Goal: Information Seeking & Learning: Find specific fact

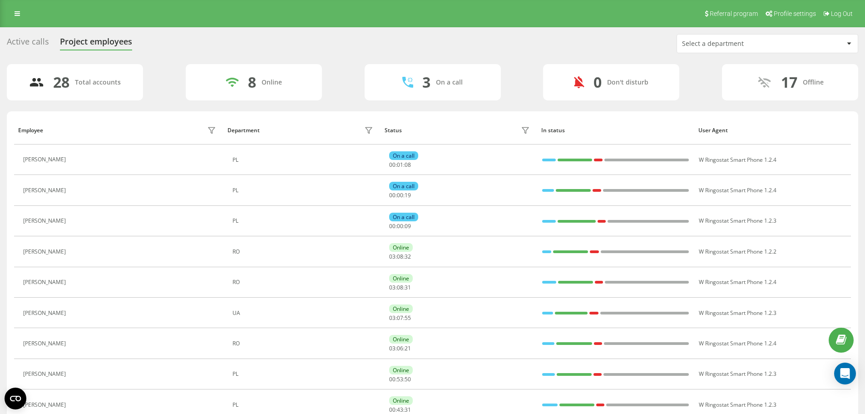
click at [12, 40] on div "Active calls" at bounding box center [28, 44] width 42 height 14
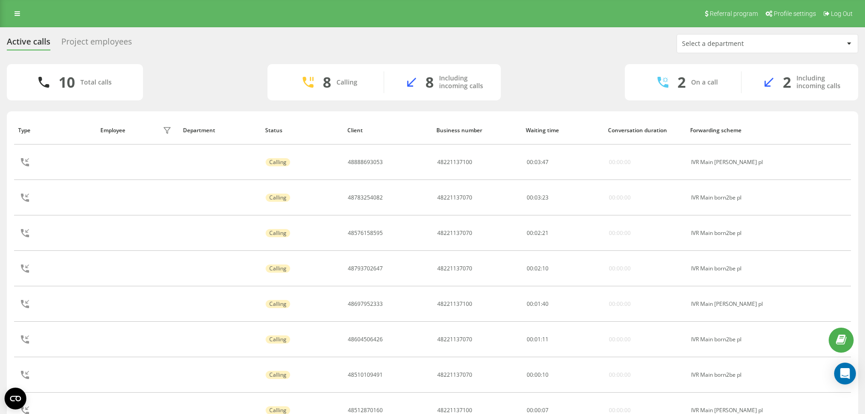
click at [112, 44] on div "Project employees" at bounding box center [96, 44] width 71 height 14
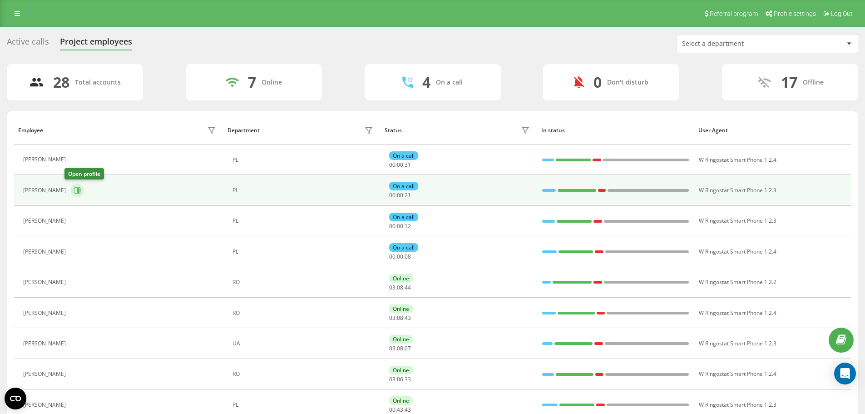
click at [70, 194] on button at bounding box center [77, 190] width 14 height 14
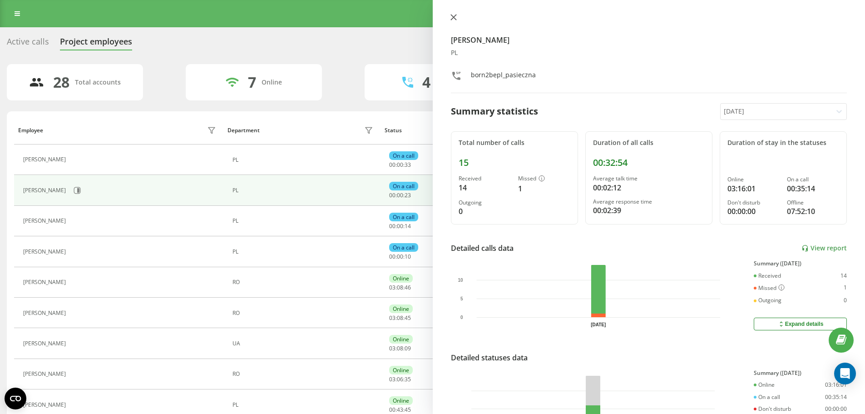
click at [458, 20] on button at bounding box center [454, 18] width 12 height 9
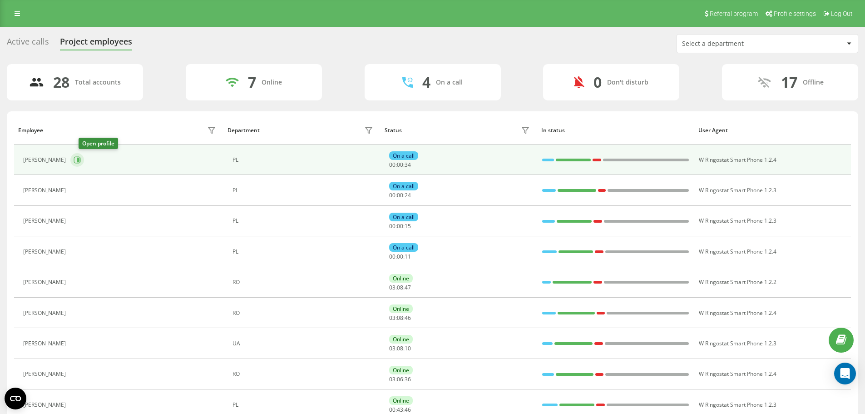
click at [81, 162] on icon at bounding box center [77, 159] width 7 height 7
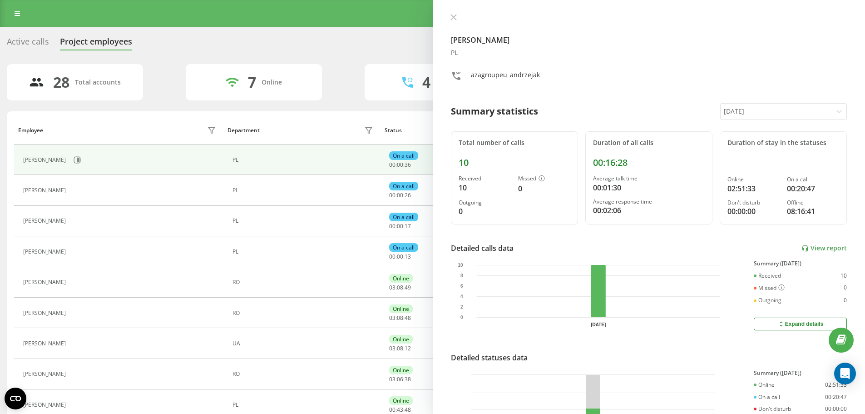
click at [453, 16] on icon at bounding box center [453, 17] width 6 height 6
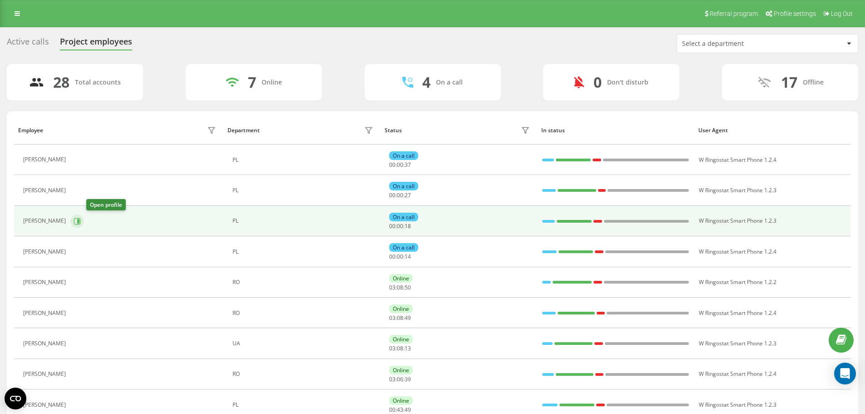
click at [81, 218] on icon at bounding box center [77, 220] width 7 height 7
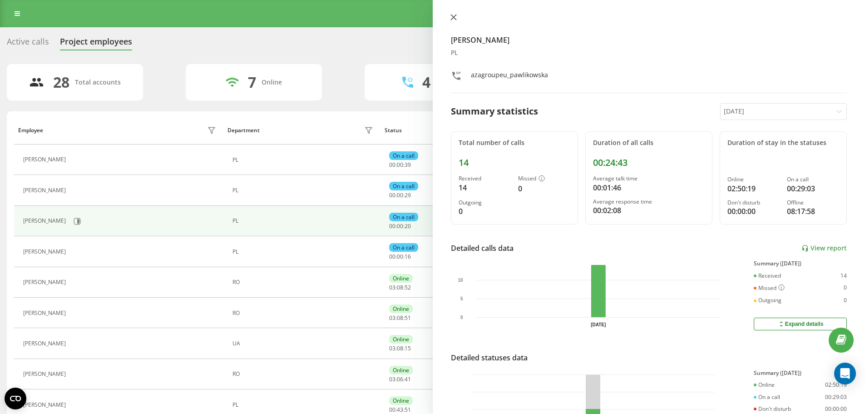
click at [457, 20] on button at bounding box center [454, 18] width 12 height 9
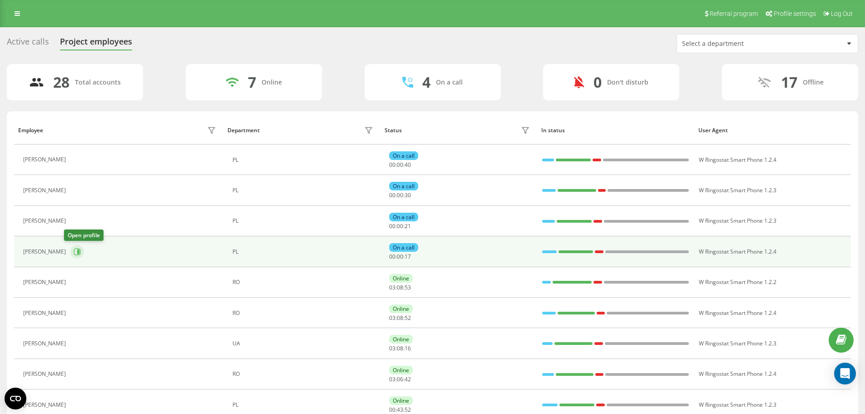
click at [74, 253] on icon at bounding box center [77, 251] width 7 height 7
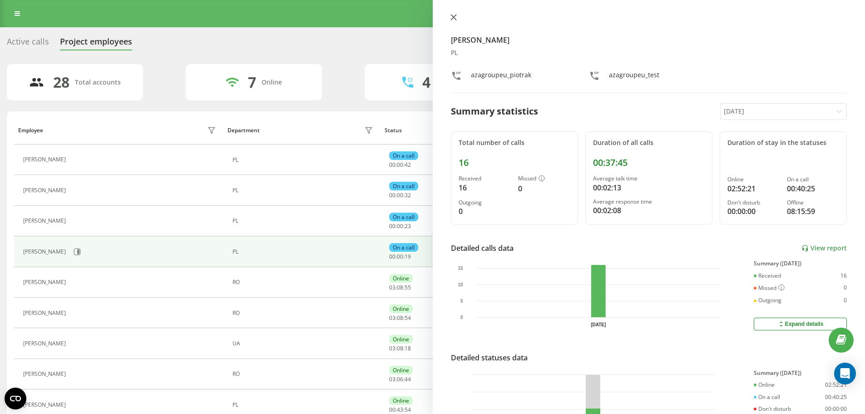
click at [455, 16] on icon at bounding box center [453, 17] width 6 height 6
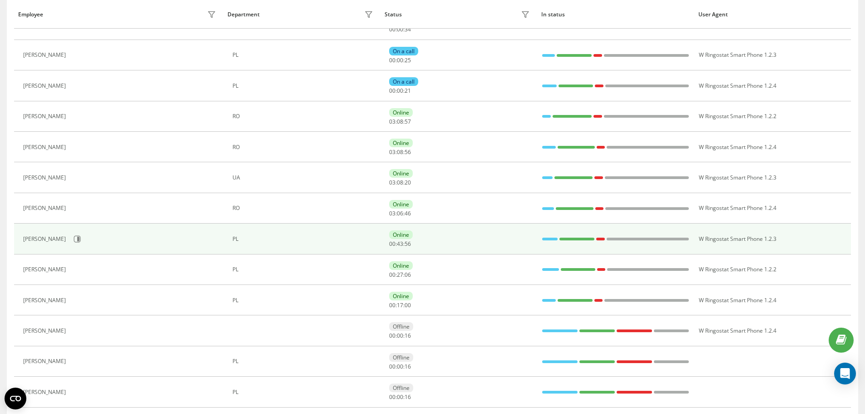
scroll to position [182, 0]
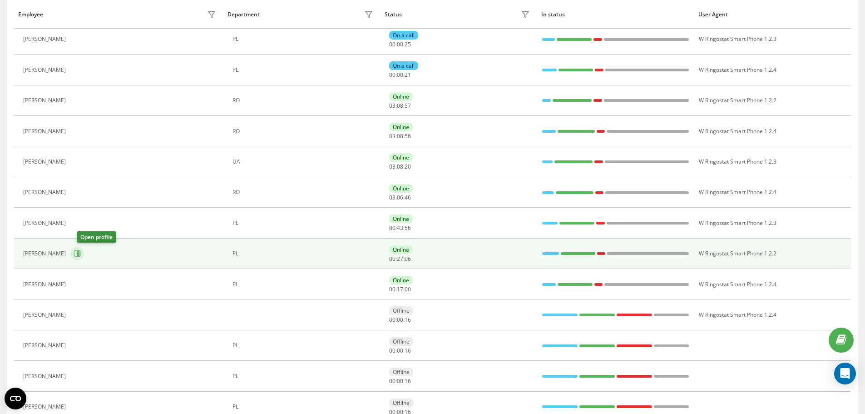
click at [81, 257] on icon at bounding box center [77, 253] width 7 height 7
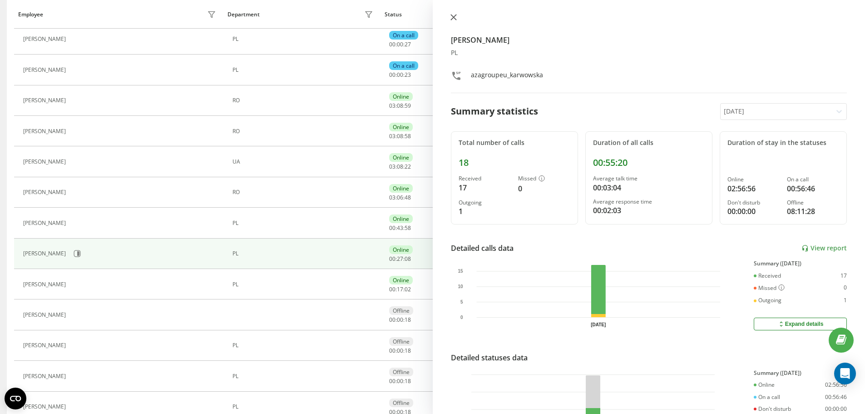
click at [453, 17] on icon at bounding box center [452, 17] width 5 height 5
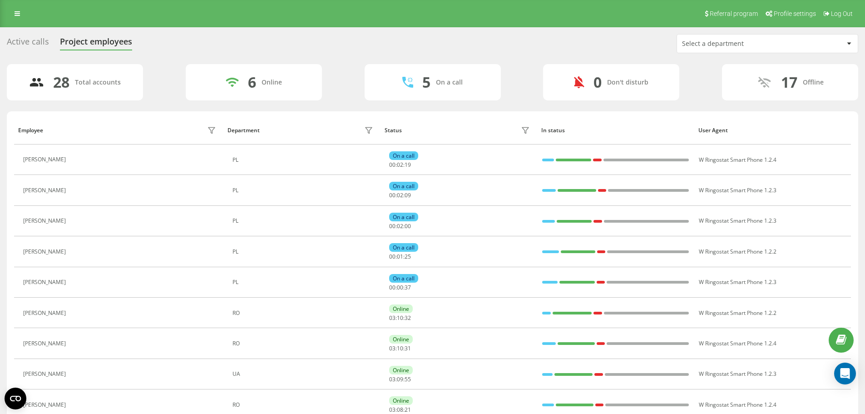
click at [35, 50] on div "Active calls" at bounding box center [28, 44] width 42 height 14
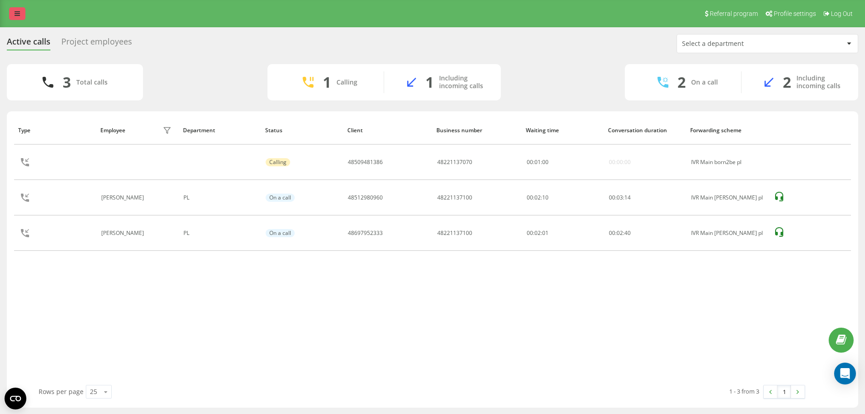
click at [18, 15] on icon at bounding box center [17, 13] width 5 height 6
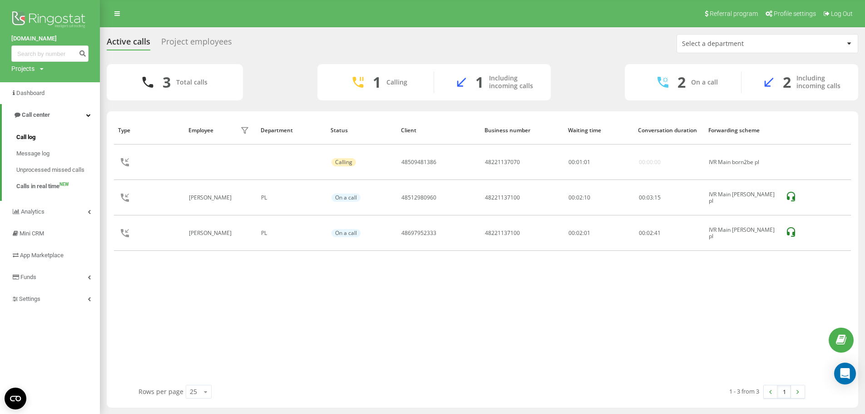
click at [33, 133] on span "Call log" at bounding box center [25, 137] width 19 height 9
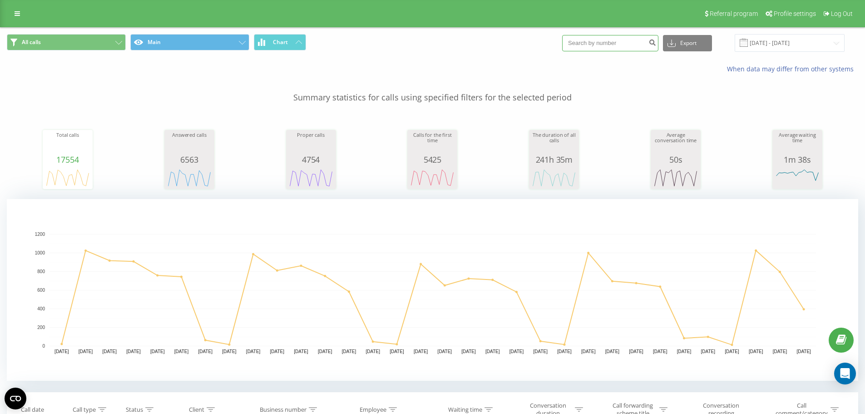
click at [604, 41] on input at bounding box center [610, 43] width 96 height 16
paste input "48503548117"
type input "48503548117"
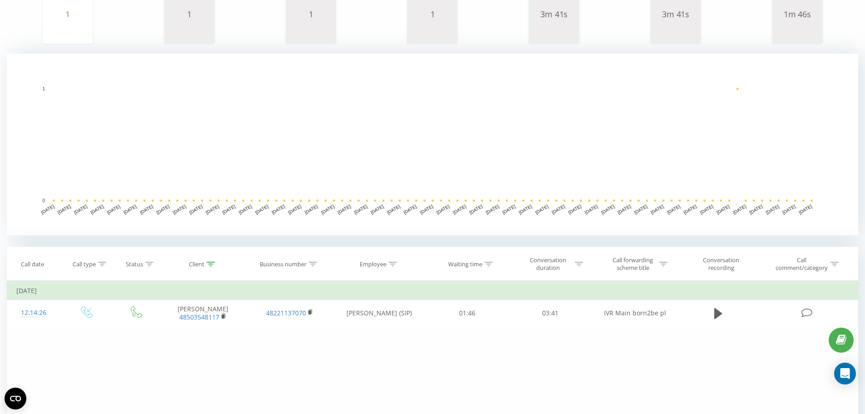
scroll to position [227, 0]
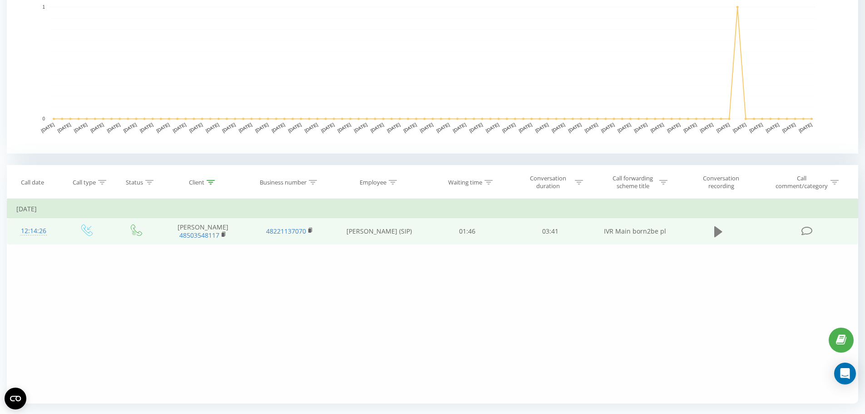
click at [720, 235] on icon at bounding box center [718, 231] width 8 height 13
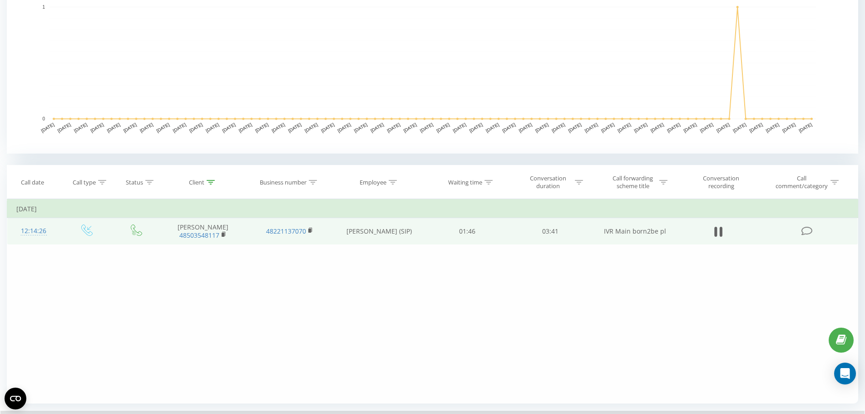
scroll to position [286, 0]
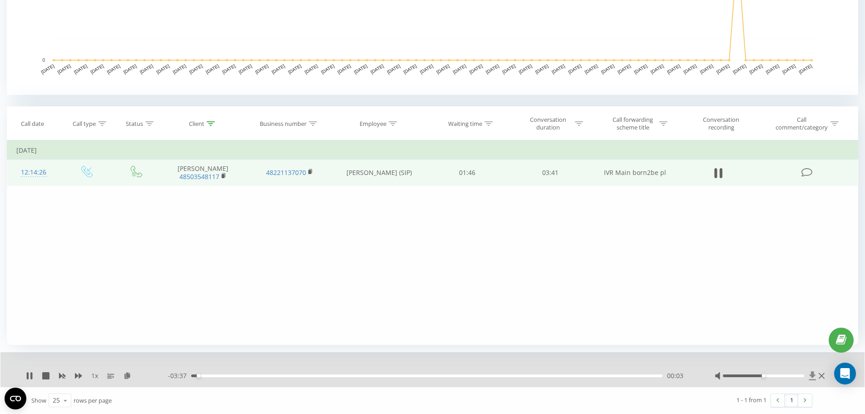
click at [813, 375] on icon at bounding box center [812, 375] width 7 height 9
click at [85, 270] on div "Filter by condition Equal Enter value Cancel OK Filter by condition Equal Enter…" at bounding box center [432, 242] width 851 height 204
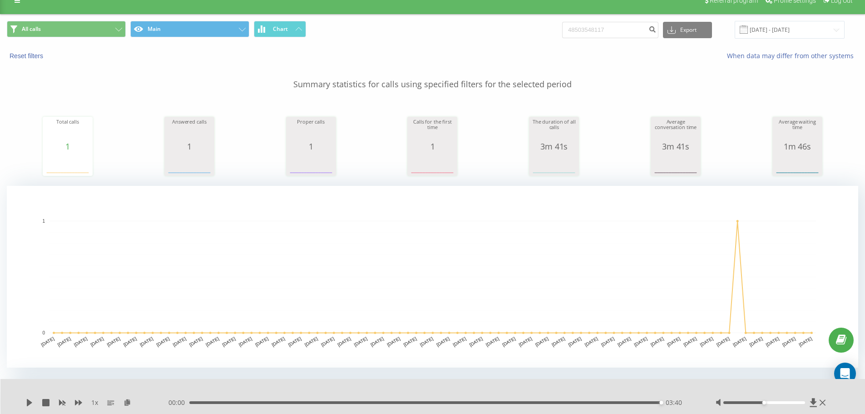
scroll to position [0, 0]
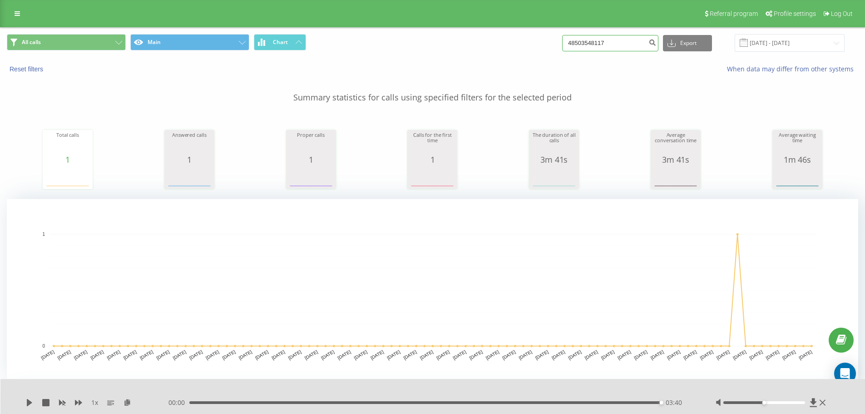
click at [593, 49] on input "48503548117" at bounding box center [610, 43] width 96 height 16
paste input "692635650"
type input "48692635650"
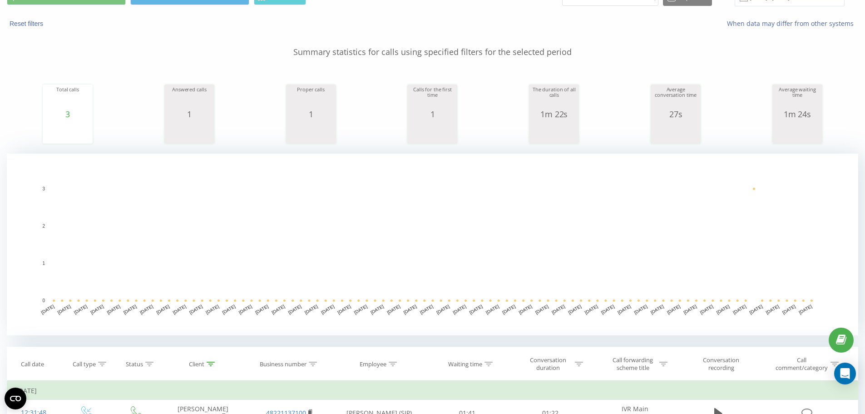
scroll to position [227, 0]
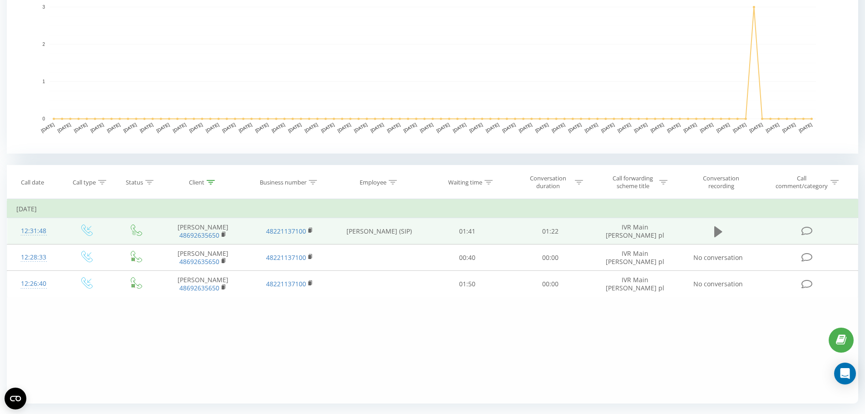
click at [718, 231] on icon at bounding box center [718, 231] width 8 height 11
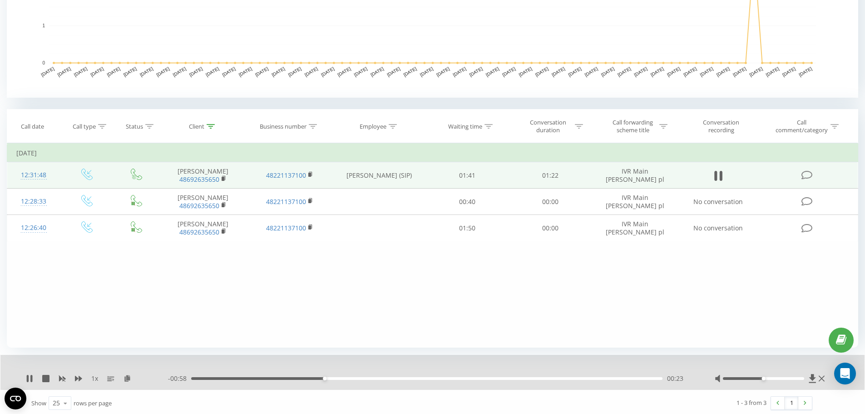
scroll to position [286, 0]
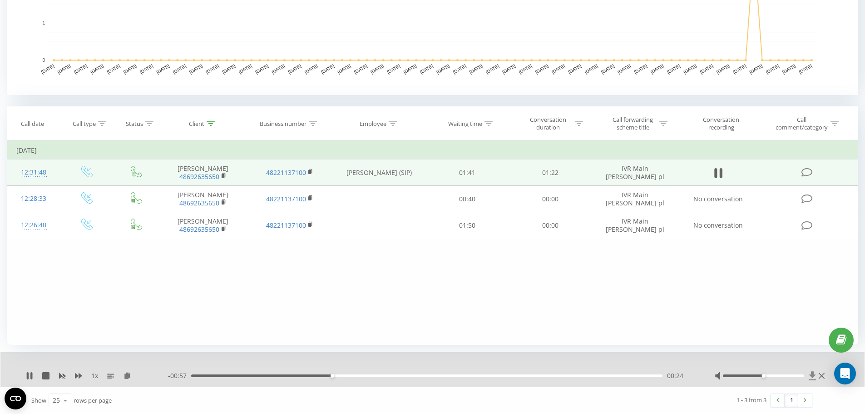
click at [810, 375] on icon at bounding box center [812, 375] width 7 height 9
drag, startPoint x: 95, startPoint y: 341, endPoint x: 118, endPoint y: 307, distance: 40.3
click at [95, 341] on div "Filter by condition Equal Enter value Cancel OK Filter by condition Equal Enter…" at bounding box center [432, 242] width 851 height 204
click at [223, 175] on rect at bounding box center [223, 176] width 3 height 4
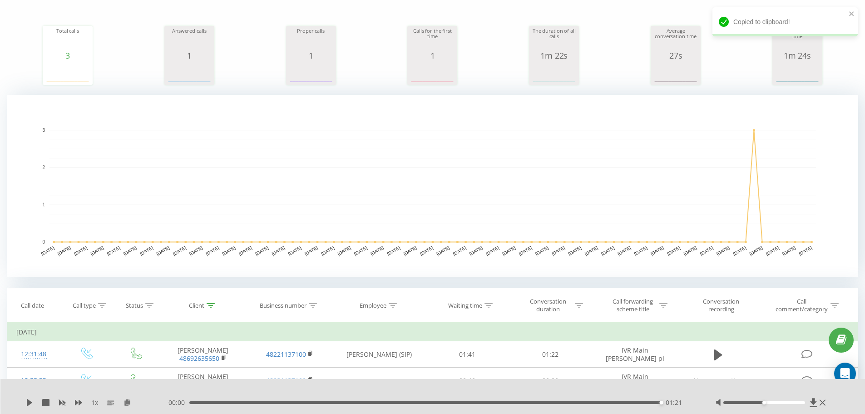
scroll to position [0, 0]
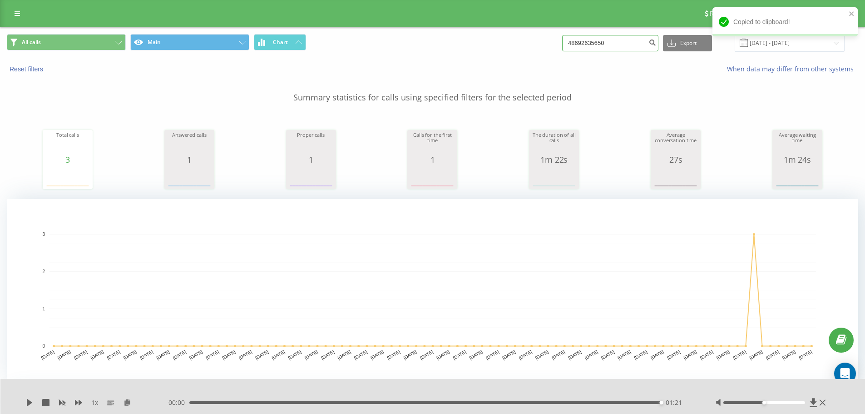
drag, startPoint x: 621, startPoint y: 34, endPoint x: 638, endPoint y: 39, distance: 18.4
click at [619, 35] on input "48692635650" at bounding box center [610, 43] width 96 height 16
paste input "509221763"
click at [645, 41] on input "48509221763" at bounding box center [610, 43] width 96 height 16
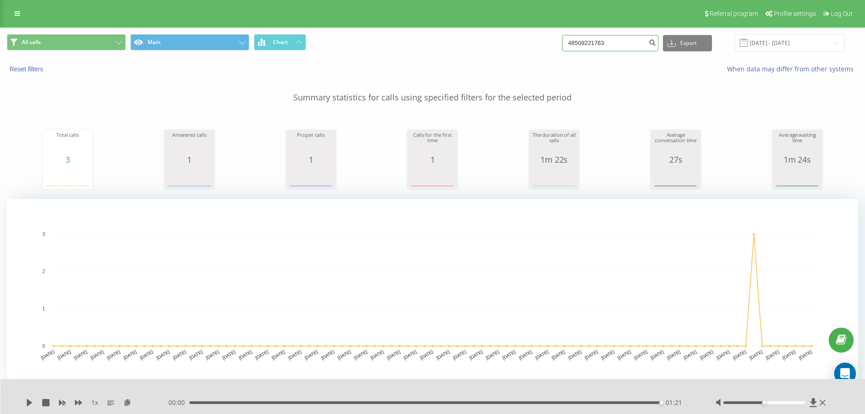
type input "48509221763"
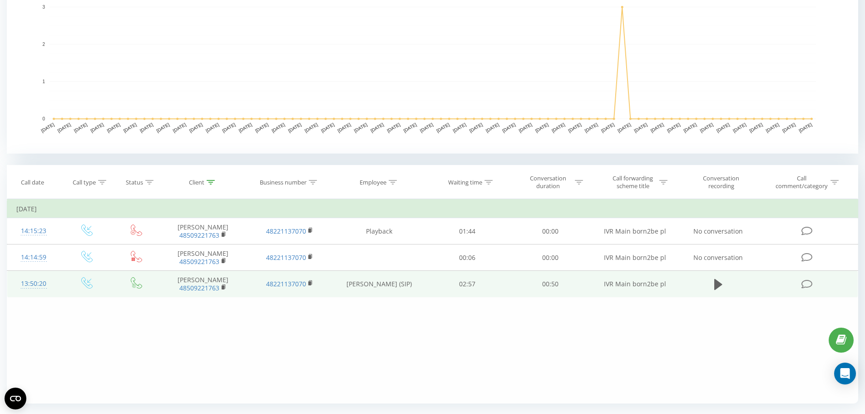
scroll to position [251, 0]
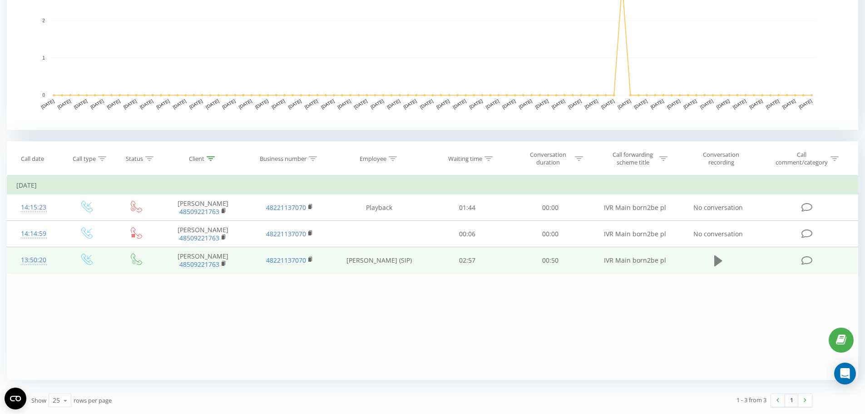
click at [714, 265] on button at bounding box center [718, 261] width 14 height 14
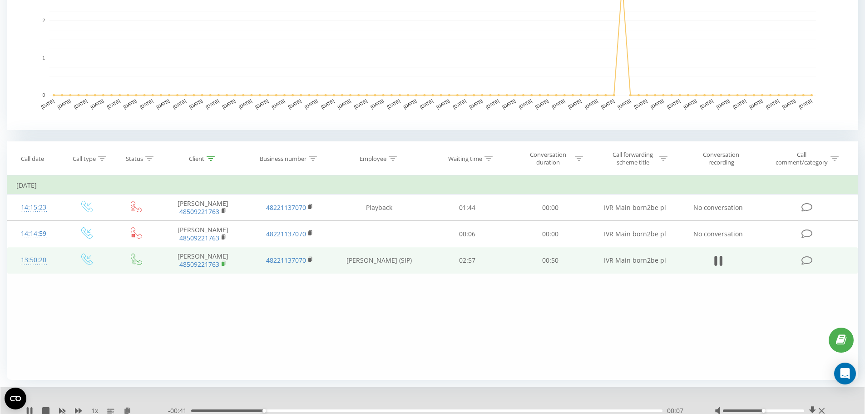
click at [223, 266] on rect at bounding box center [223, 263] width 3 height 4
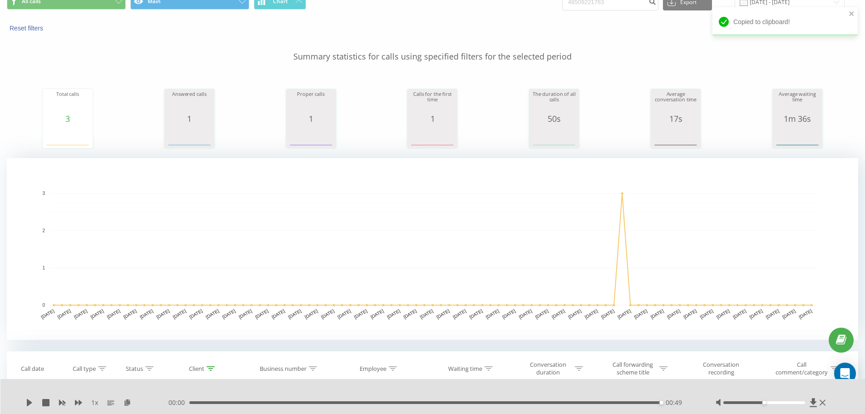
scroll to position [0, 0]
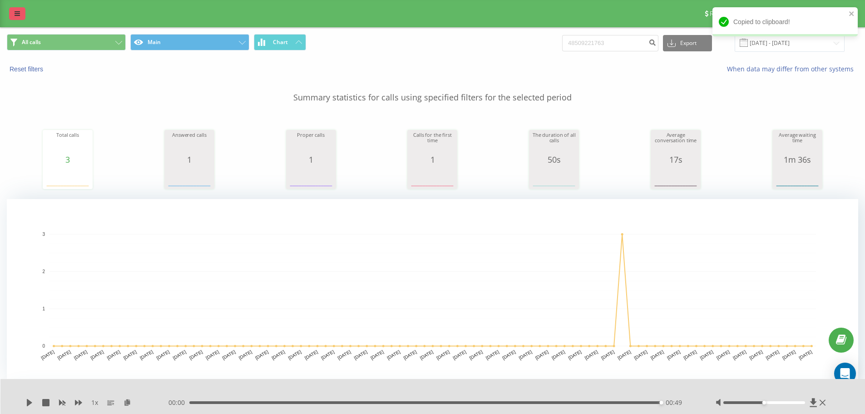
click at [16, 17] on link at bounding box center [17, 13] width 16 height 13
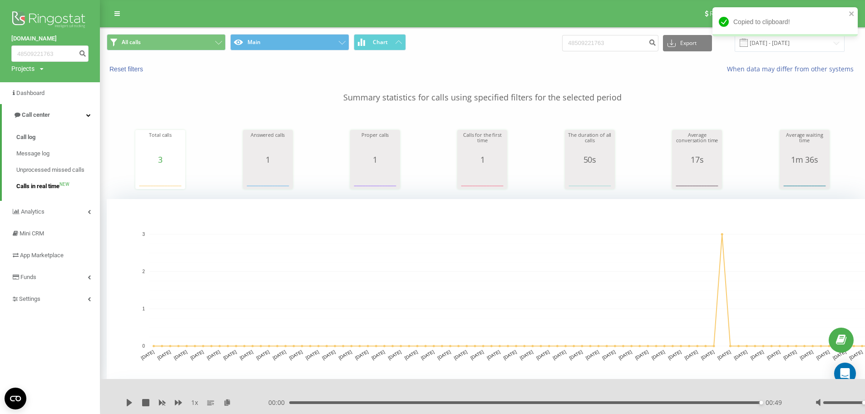
click at [54, 186] on span "Calls in real time" at bounding box center [37, 186] width 43 height 9
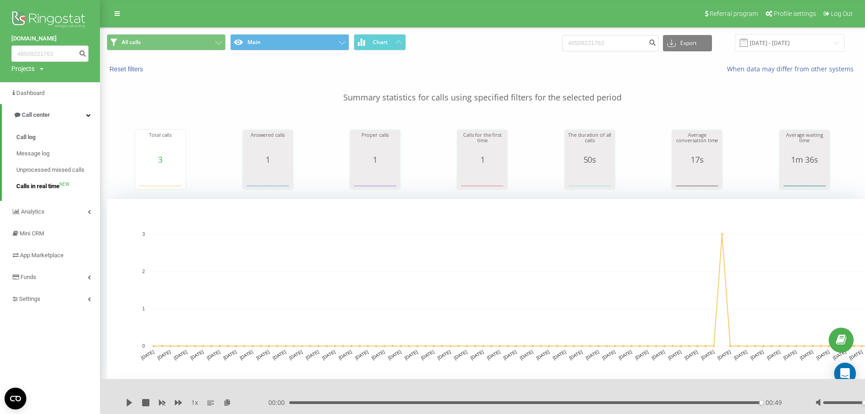
click at [49, 187] on span "Calls in real time" at bounding box center [37, 186] width 43 height 9
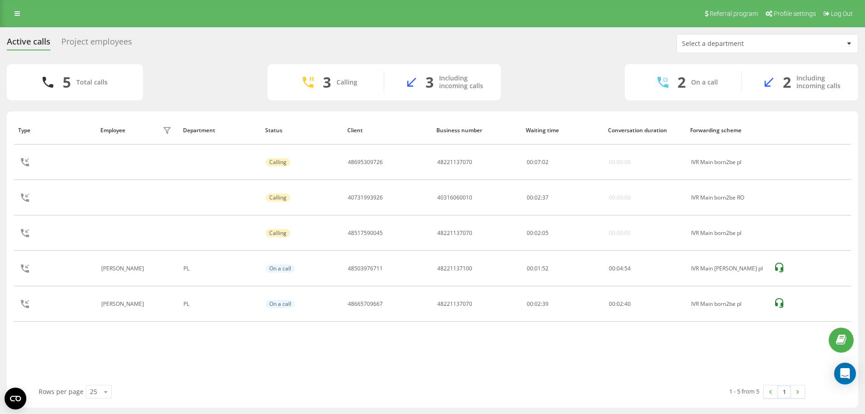
click at [118, 42] on div "Project employees" at bounding box center [96, 44] width 71 height 14
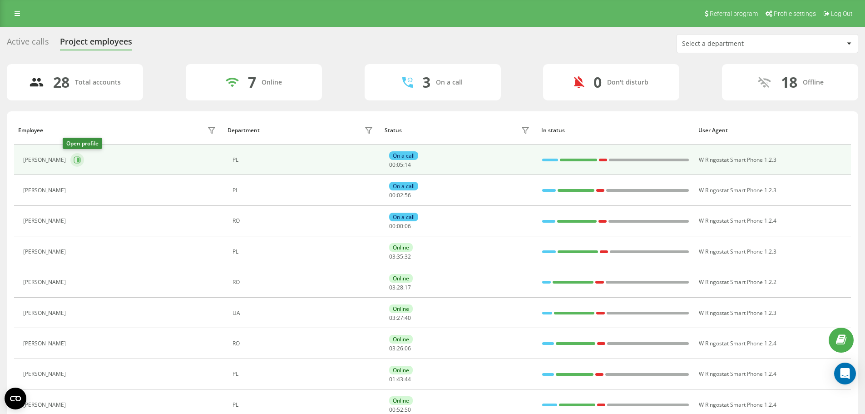
click at [73, 161] on button at bounding box center [77, 160] width 14 height 14
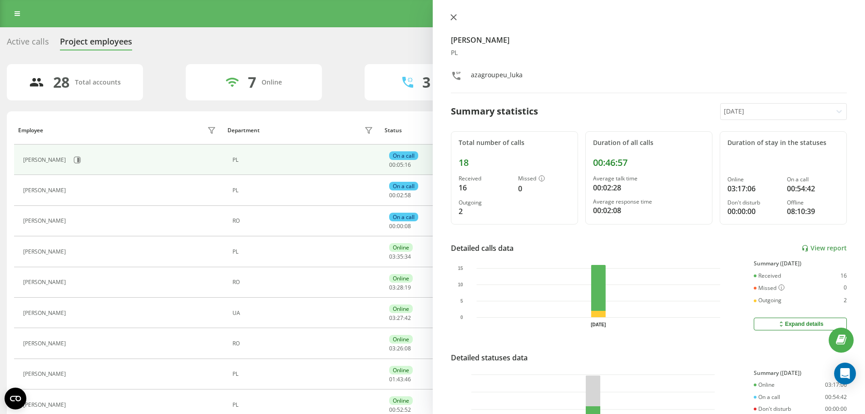
click at [453, 20] on icon at bounding box center [453, 17] width 6 height 6
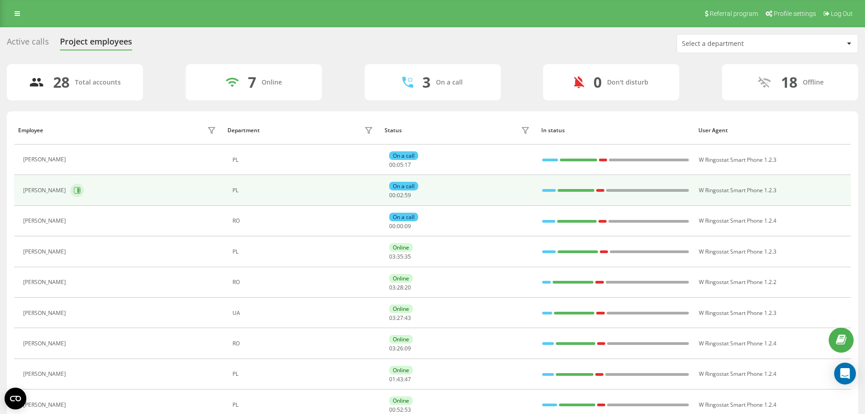
click at [81, 190] on icon at bounding box center [77, 190] width 7 height 7
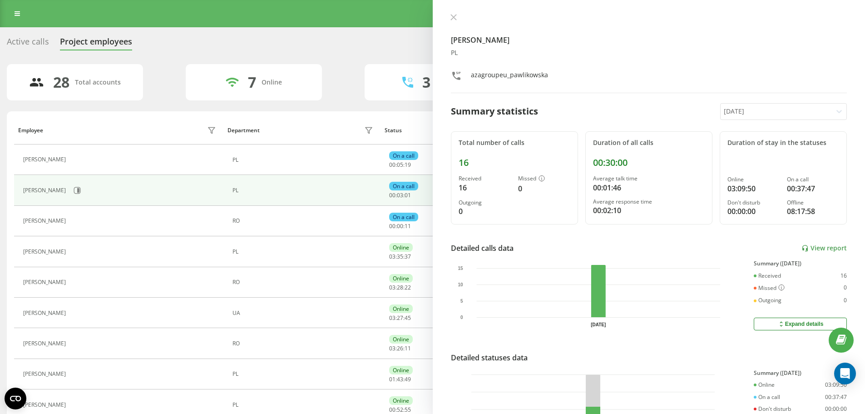
click at [454, 12] on div "Katarzyna Pawlikowska PL azagroupeu_pawlikowska Summary statistics Today Total …" at bounding box center [649, 207] width 433 height 414
click at [456, 15] on icon at bounding box center [453, 17] width 6 height 6
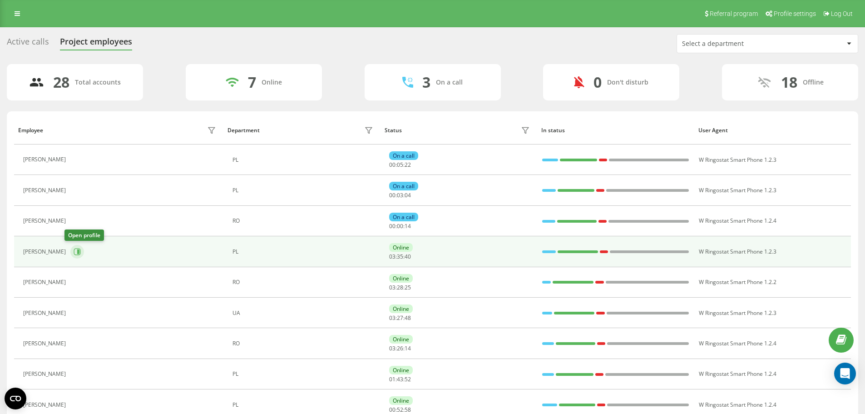
click at [75, 253] on button at bounding box center [77, 252] width 14 height 14
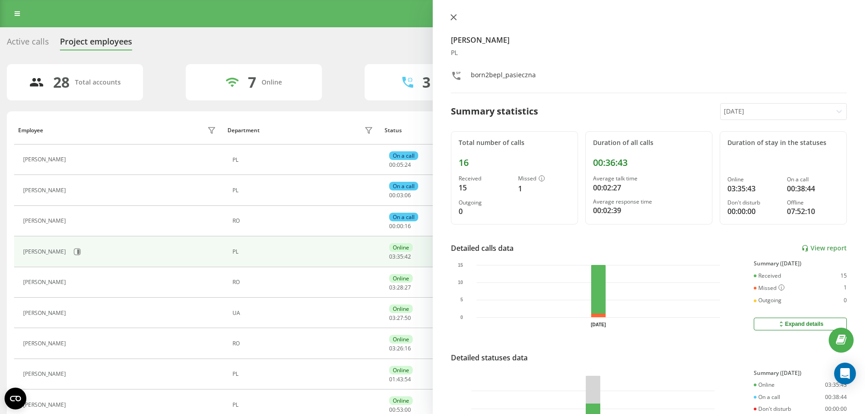
click at [454, 17] on icon at bounding box center [453, 17] width 6 height 6
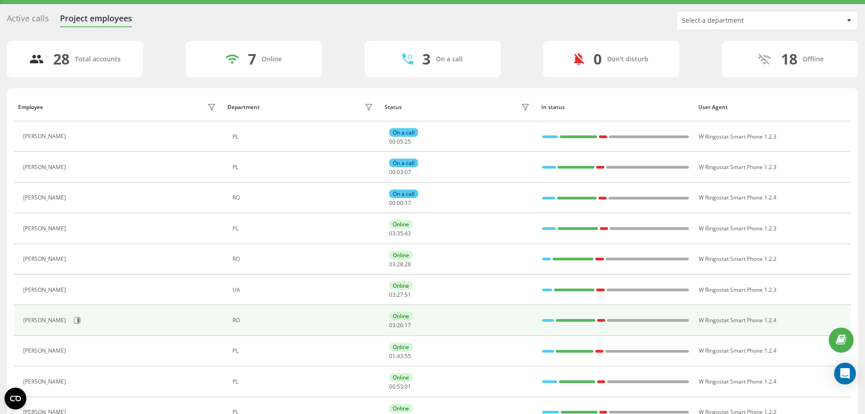
scroll to position [45, 0]
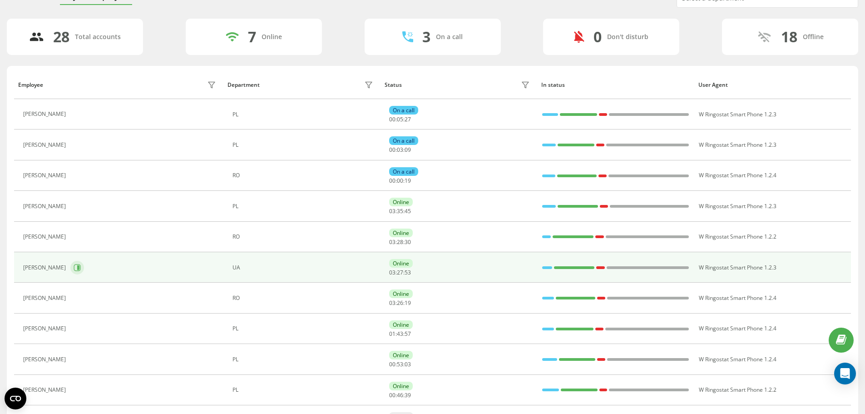
click at [74, 267] on icon at bounding box center [77, 267] width 7 height 7
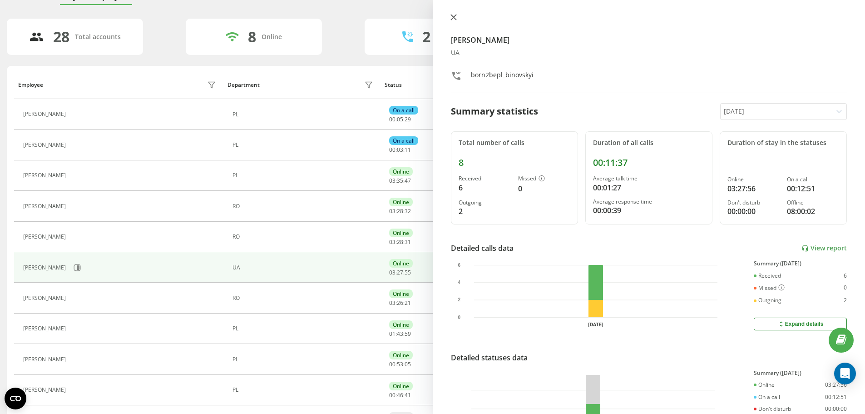
click at [452, 17] on icon at bounding box center [453, 17] width 6 height 6
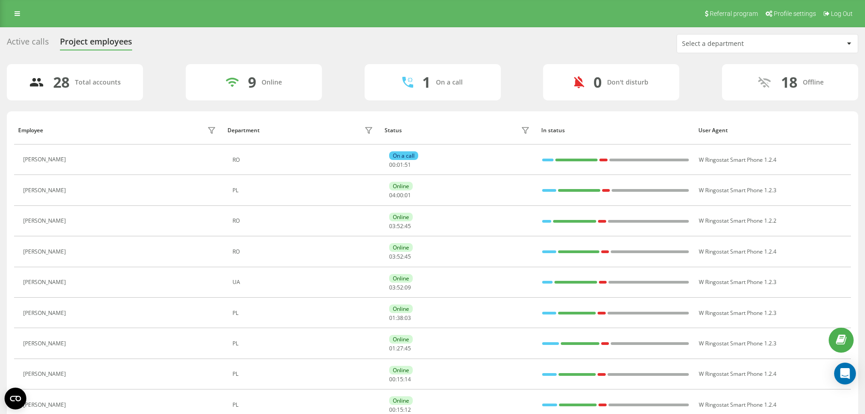
click at [7, 13] on div "Referral program Profile settings Log Out" at bounding box center [432, 13] width 865 height 27
click at [15, 12] on link at bounding box center [17, 13] width 16 height 13
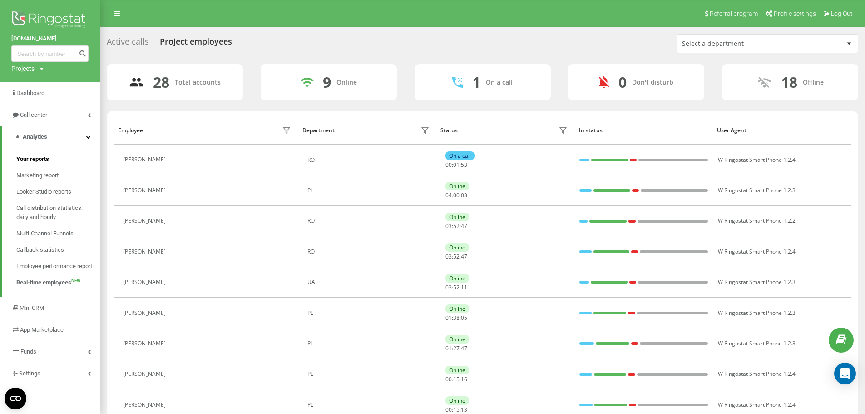
click at [44, 157] on span "Your reports" at bounding box center [32, 158] width 33 height 9
click at [57, 114] on link "Call center" at bounding box center [50, 115] width 100 height 22
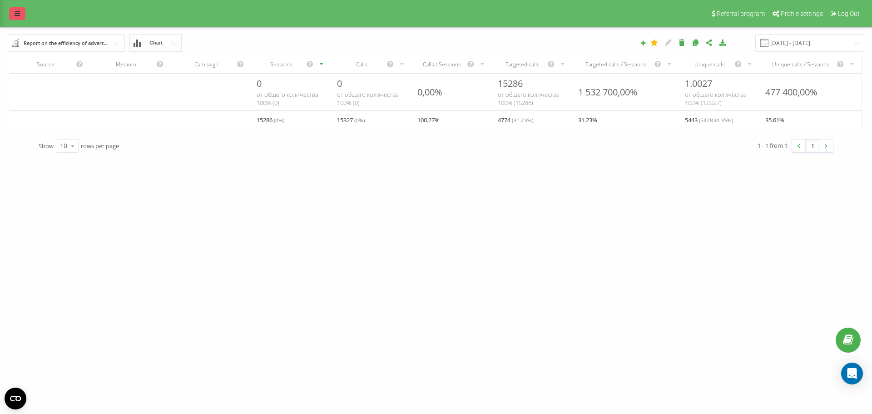
click at [11, 16] on link at bounding box center [17, 13] width 16 height 13
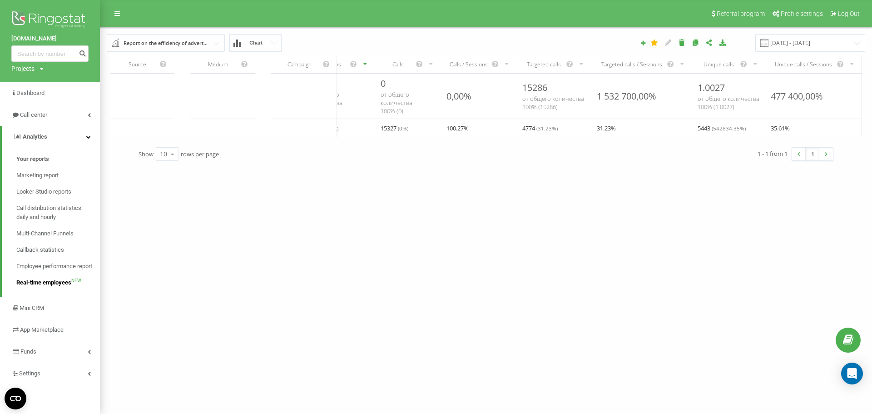
click at [59, 283] on span "Real-time employees" at bounding box center [43, 282] width 55 height 9
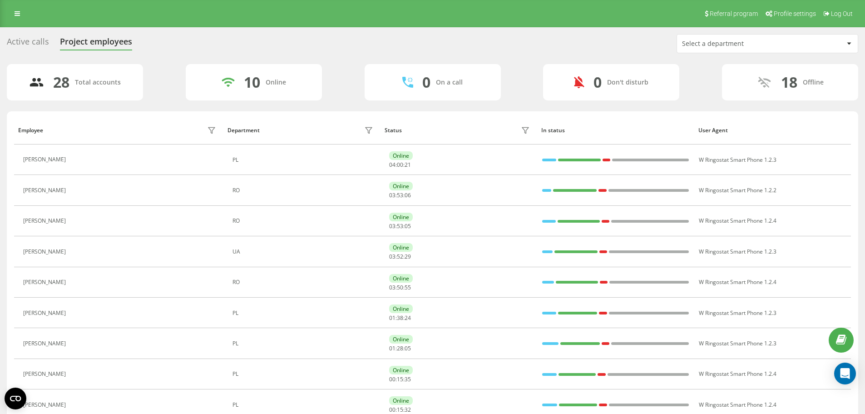
click at [40, 45] on div "Active calls" at bounding box center [28, 44] width 42 height 14
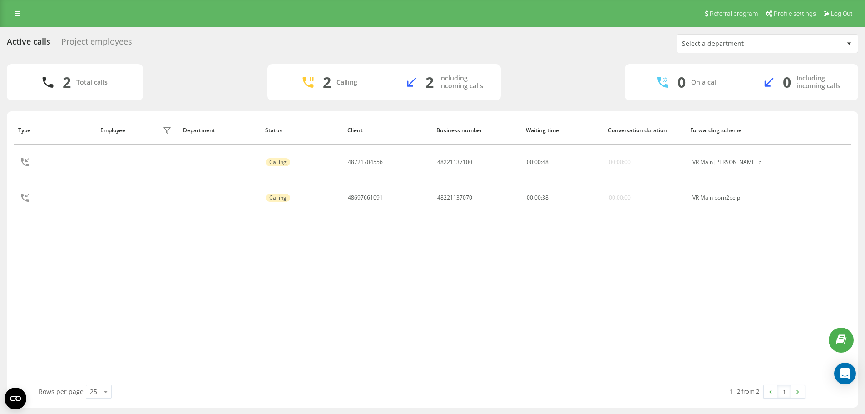
click at [17, 12] on icon at bounding box center [17, 13] width 5 height 6
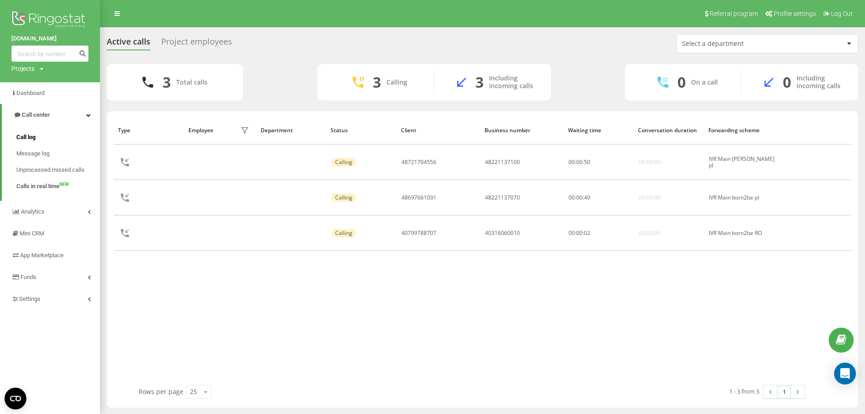
click at [27, 140] on span "Call log" at bounding box center [25, 137] width 19 height 9
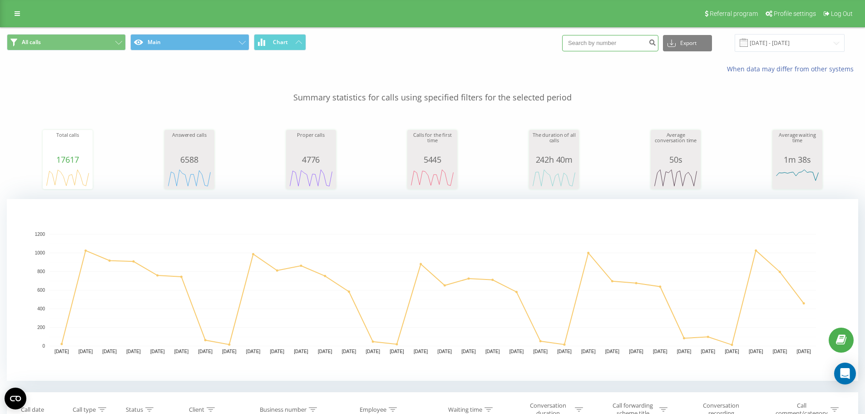
click at [594, 47] on input at bounding box center [610, 43] width 96 height 16
paste input "48502495669"
type input "48502495669"
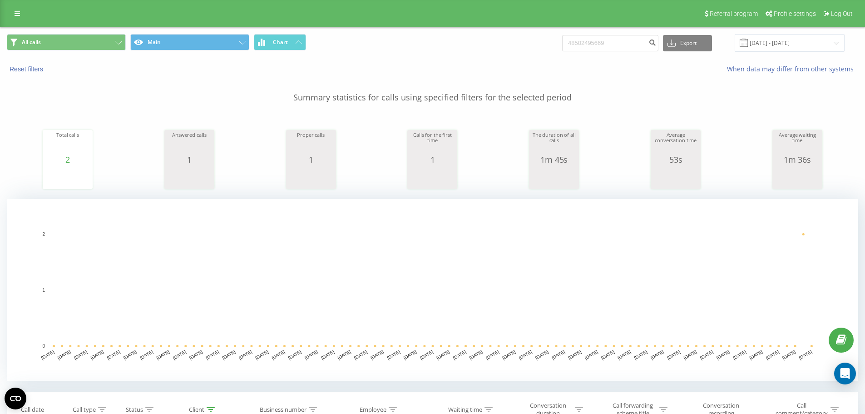
scroll to position [182, 0]
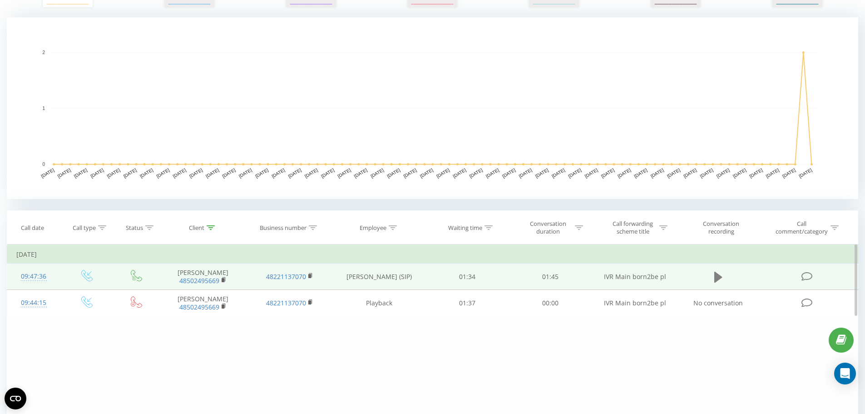
click at [716, 280] on icon at bounding box center [718, 276] width 8 height 11
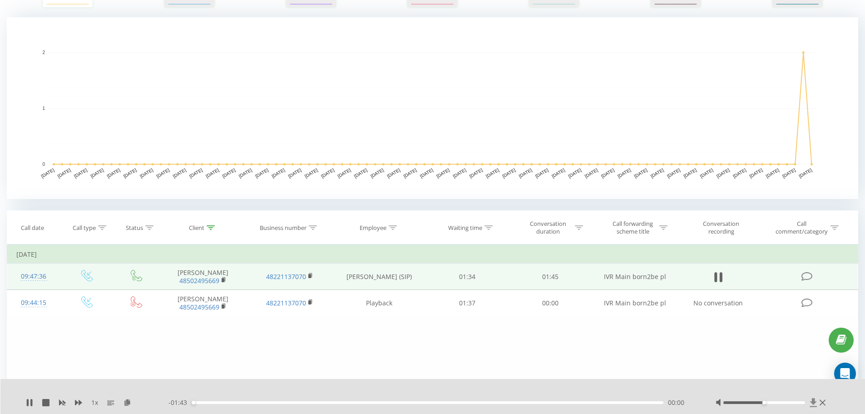
click at [814, 404] on icon at bounding box center [813, 402] width 8 height 9
